Goal: Task Accomplishment & Management: Complete application form

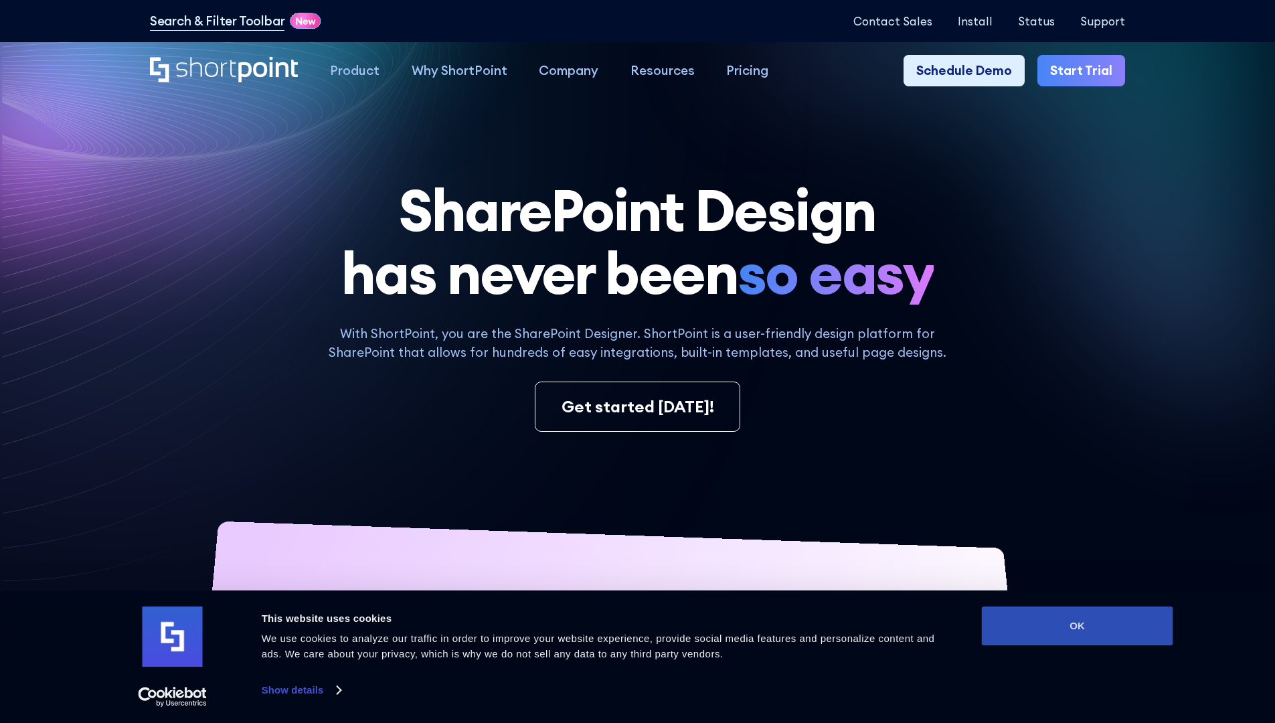
click at [1077, 626] on button "OK" at bounding box center [1077, 625] width 191 height 39
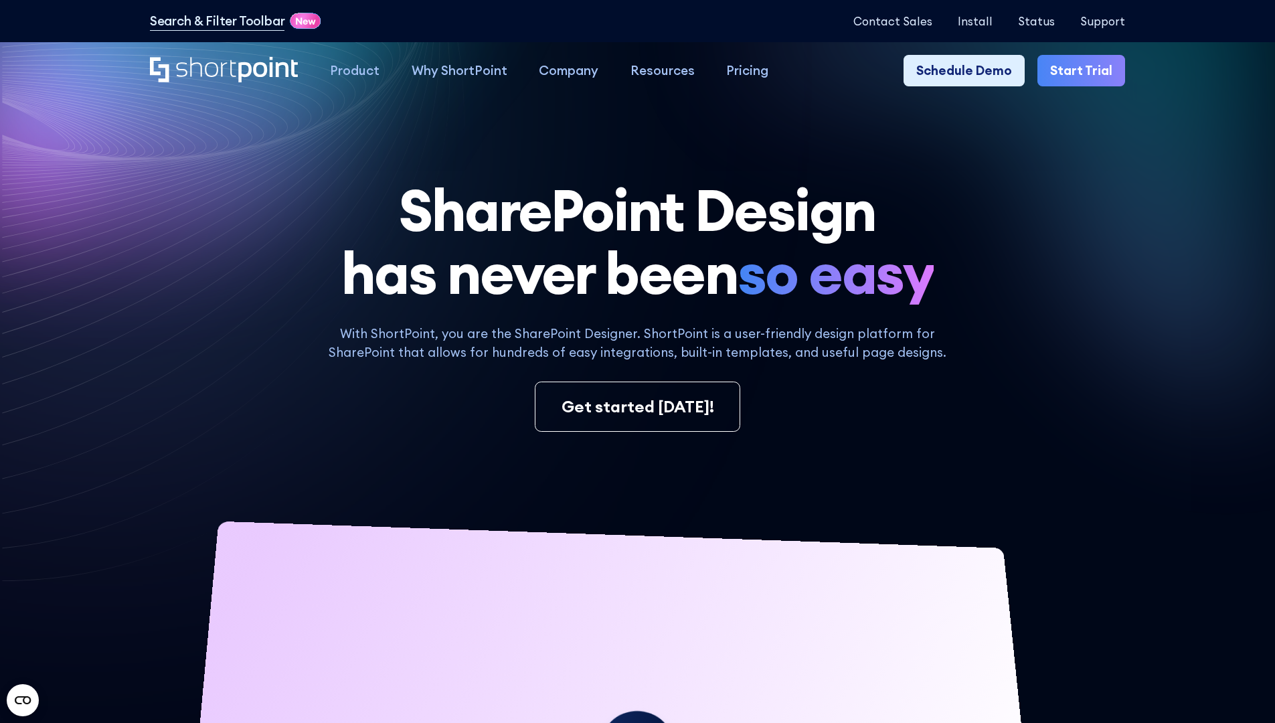
click at [1086, 71] on link "Start Trial" at bounding box center [1081, 71] width 88 height 32
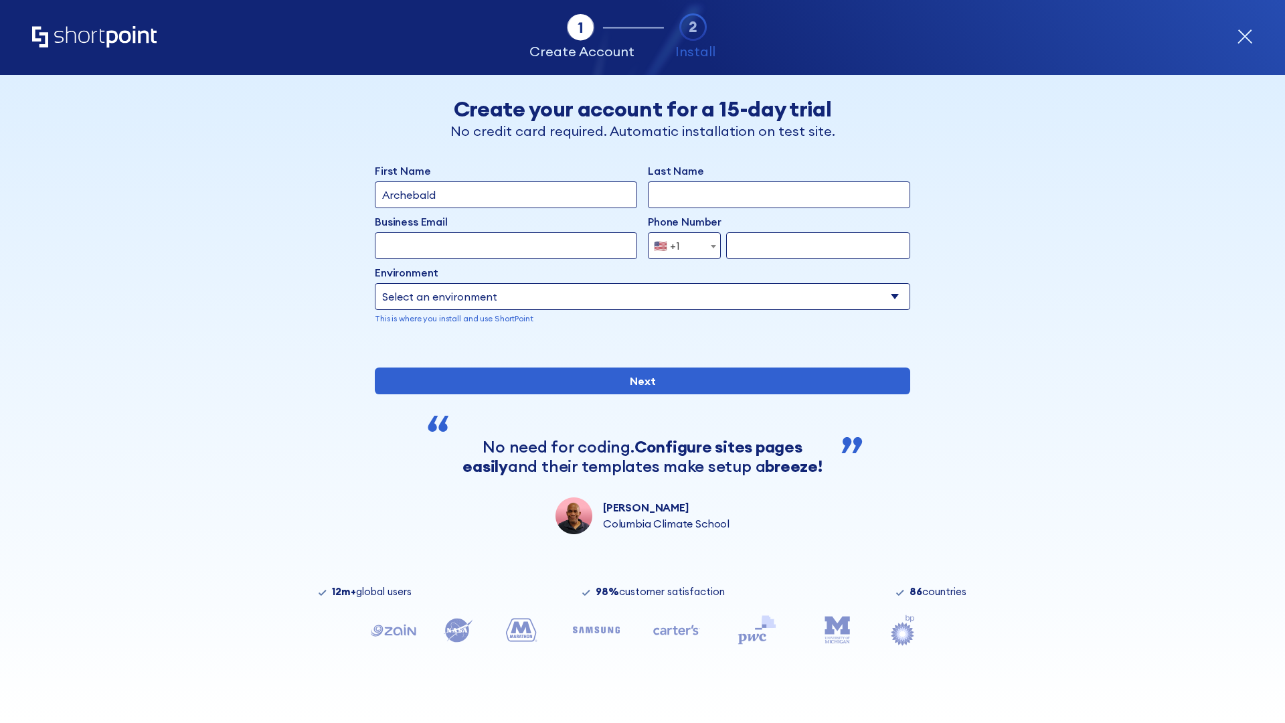
type input "Archebald"
type input "Berkuskv"
type input "2125556789"
select select "Microsoft 365"
type input "2125556789"
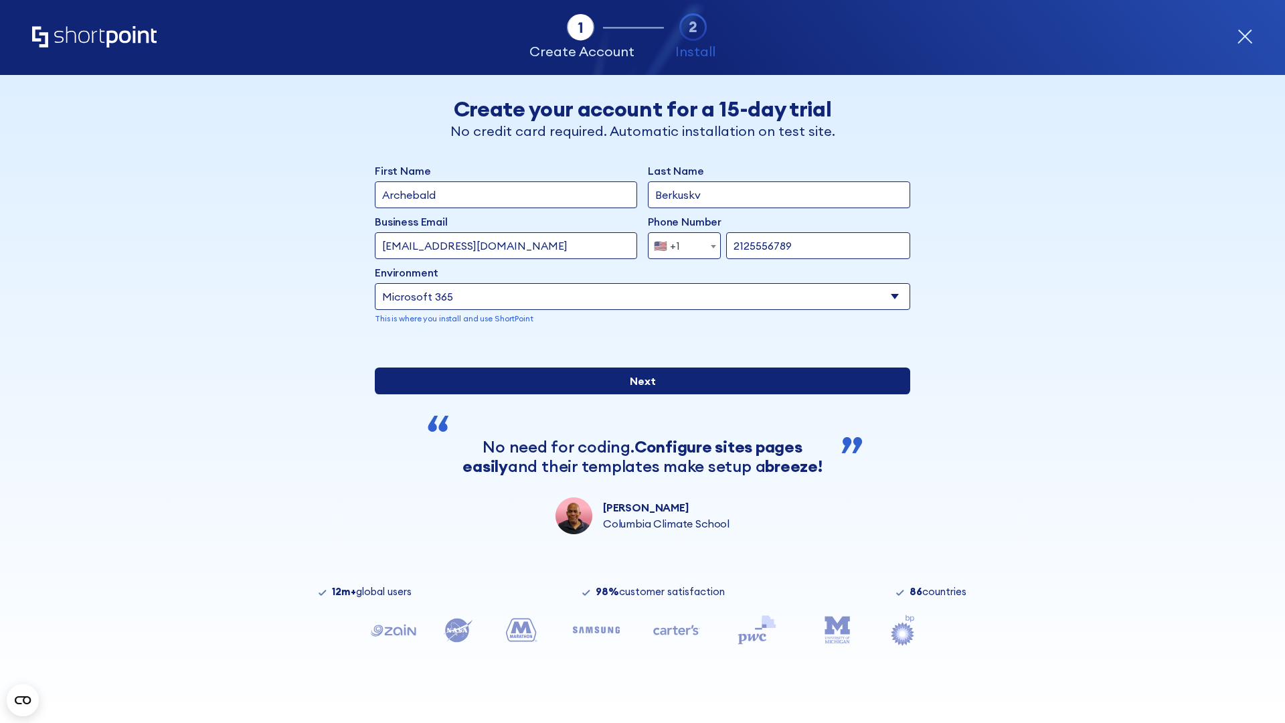
scroll to position [3, 0]
click at [637, 394] on input "Next" at bounding box center [642, 380] width 535 height 27
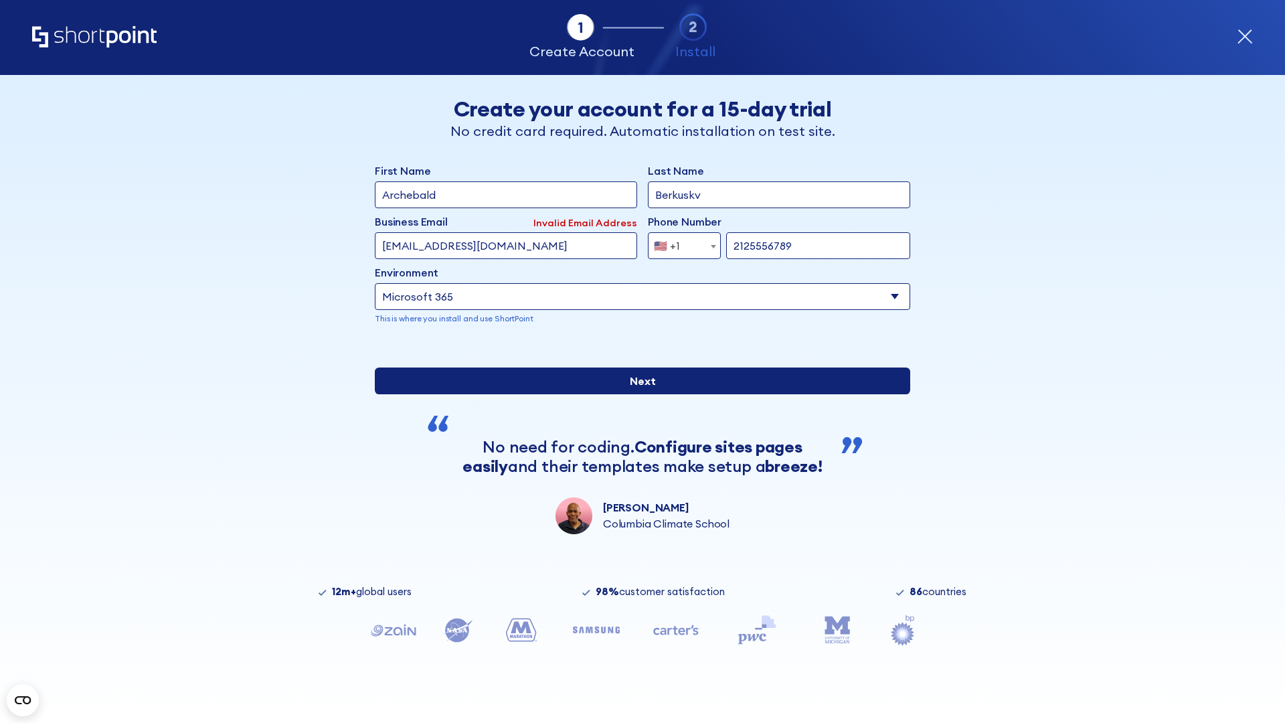
click at [637, 394] on input "Next" at bounding box center [642, 380] width 535 height 27
type input "testEmail@outlook.com"
click at [637, 394] on input "Next" at bounding box center [642, 380] width 535 height 27
